Goal: Information Seeking & Learning: Learn about a topic

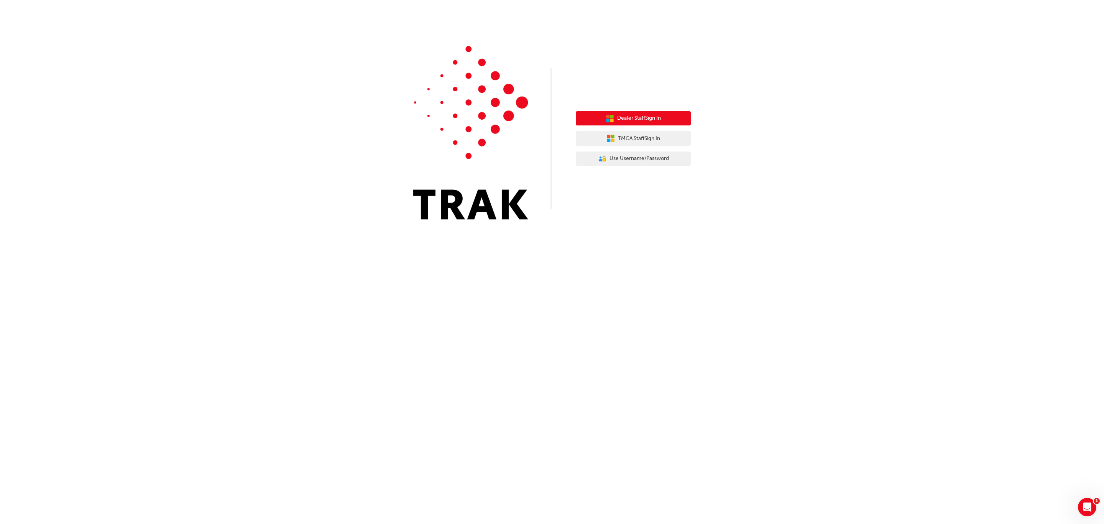
click at [661, 118] on span "Dealer Staff Sign In" at bounding box center [639, 118] width 44 height 9
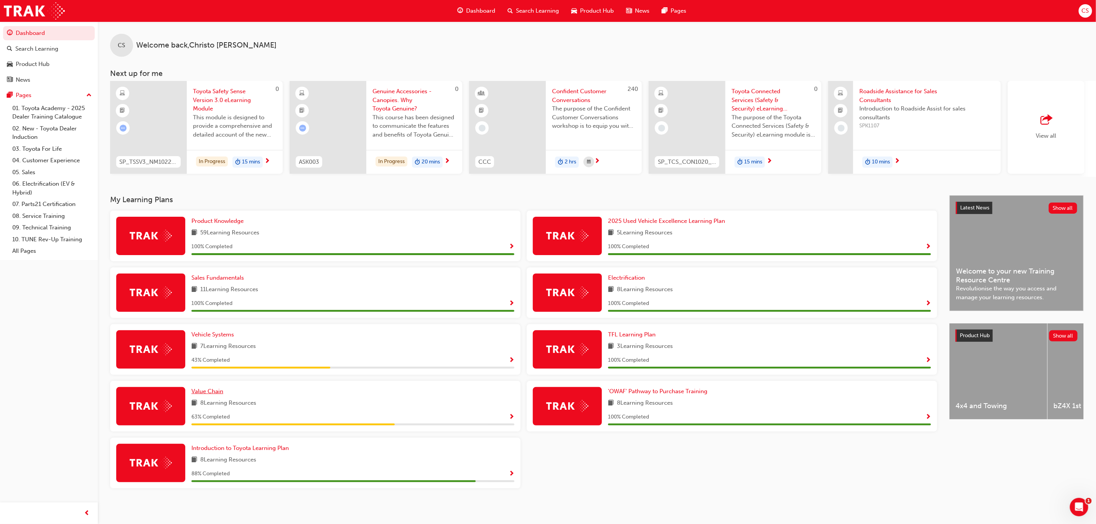
click at [214, 395] on span "Value Chain" at bounding box center [207, 391] width 32 height 7
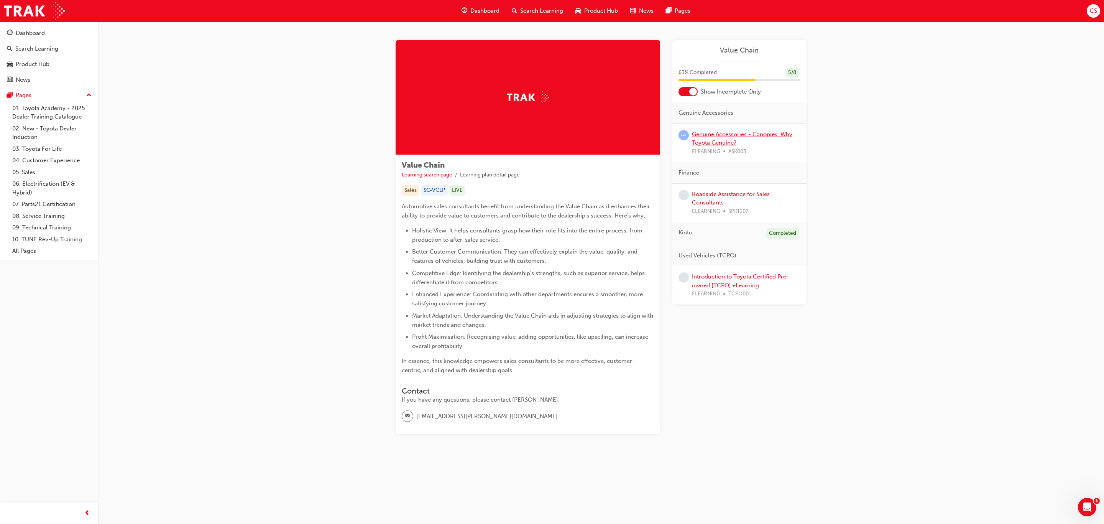
click at [729, 141] on link "Genuine Accessories - Canopies. Why Toyota Genuine?" at bounding box center [742, 139] width 100 height 16
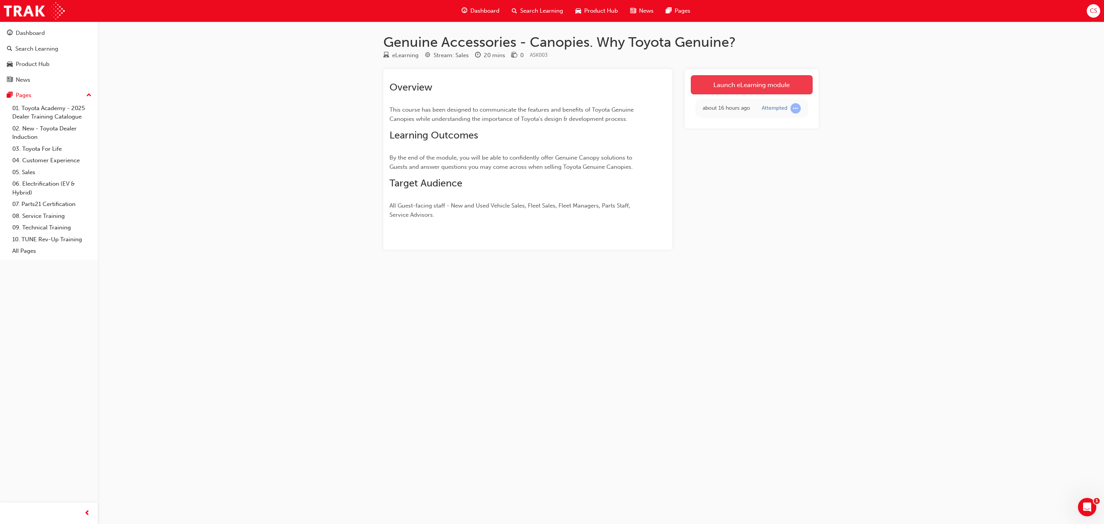
click at [774, 86] on link "Launch eLearning module" at bounding box center [752, 84] width 122 height 19
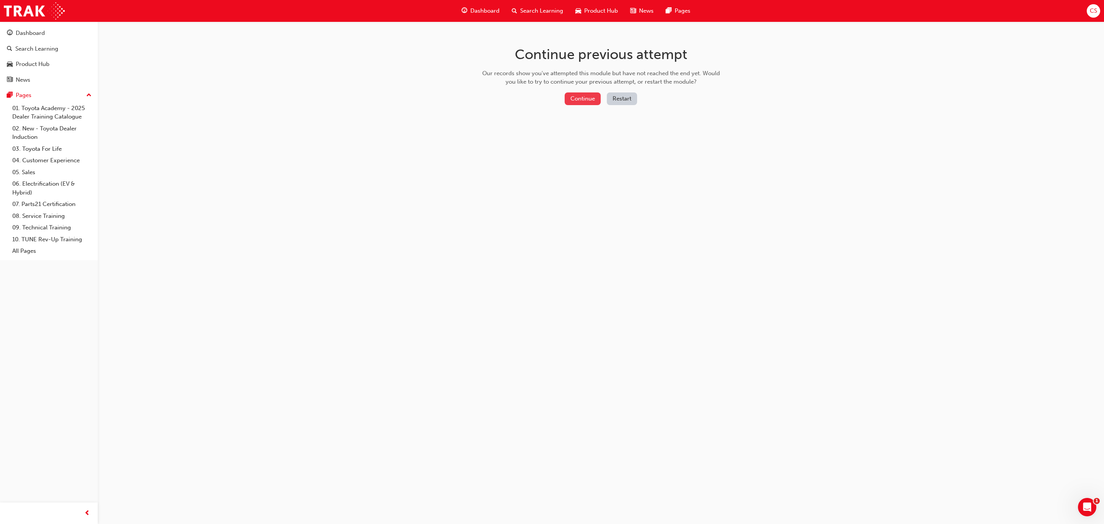
click at [593, 98] on button "Continue" at bounding box center [583, 98] width 36 height 13
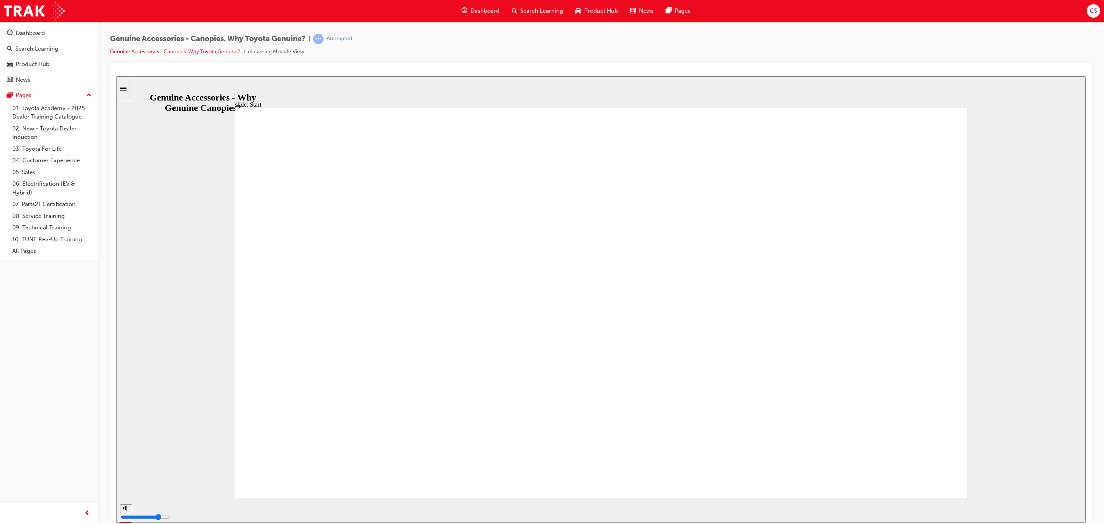
drag, startPoint x: 772, startPoint y: 159, endPoint x: 420, endPoint y: 156, distance: 352.0
drag, startPoint x: 270, startPoint y: 164, endPoint x: 780, endPoint y: 217, distance: 513.4
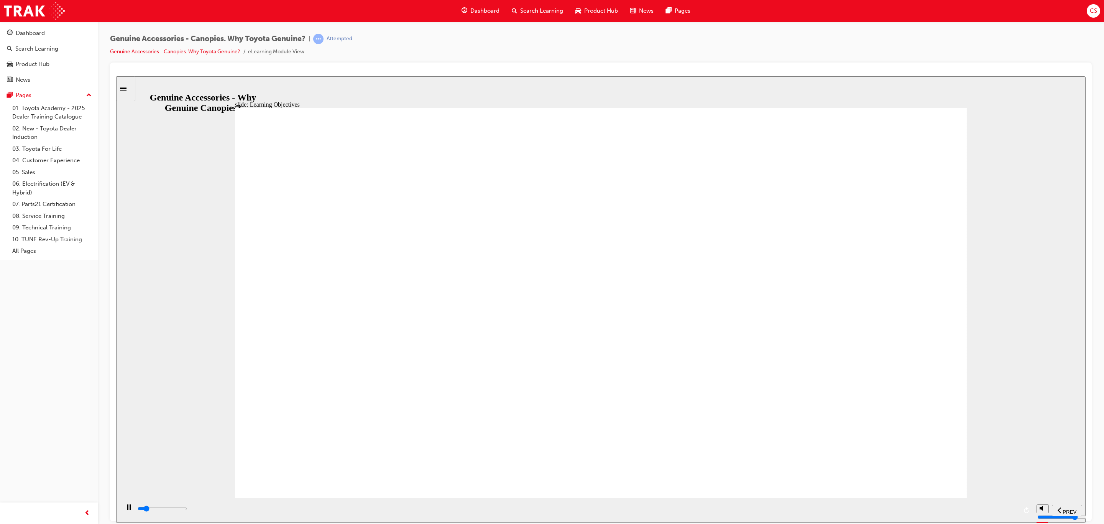
drag, startPoint x: 790, startPoint y: 216, endPoint x: 425, endPoint y: 183, distance: 366.9
type input "21200"
